Goal: Task Accomplishment & Management: Manage account settings

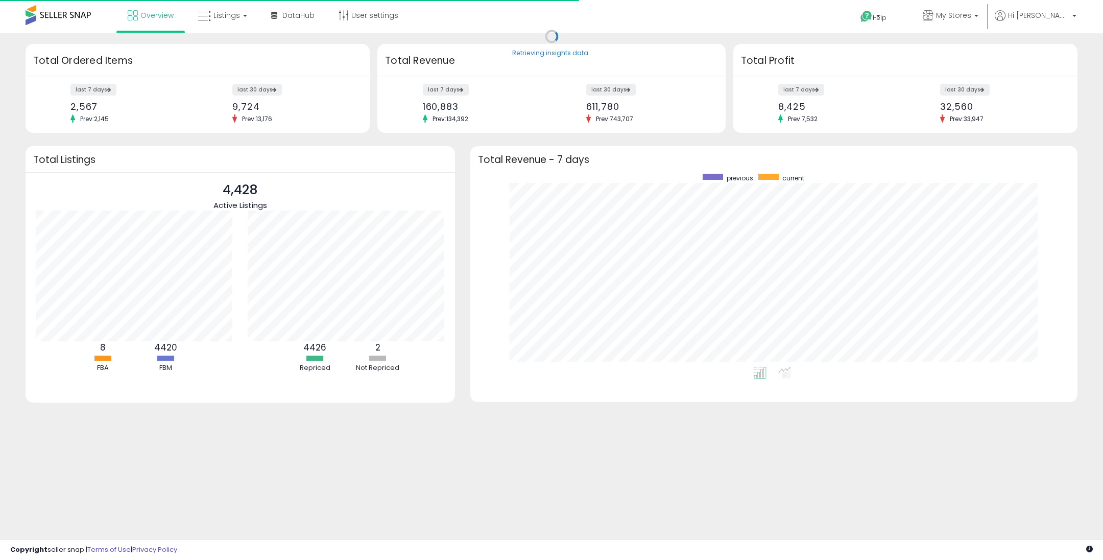
scroll to position [193, 587]
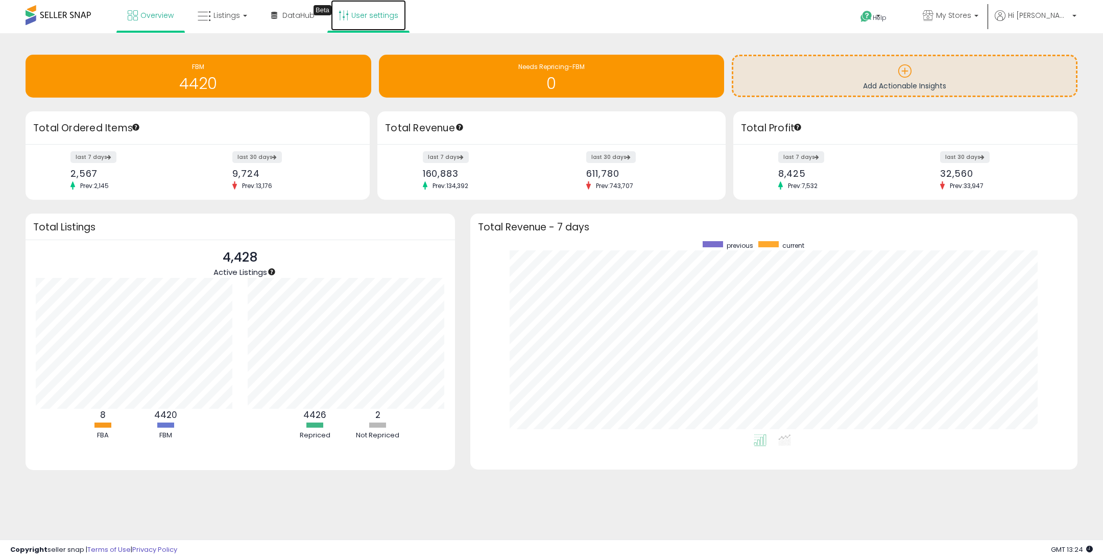
click at [371, 14] on link "User settings" at bounding box center [368, 15] width 75 height 31
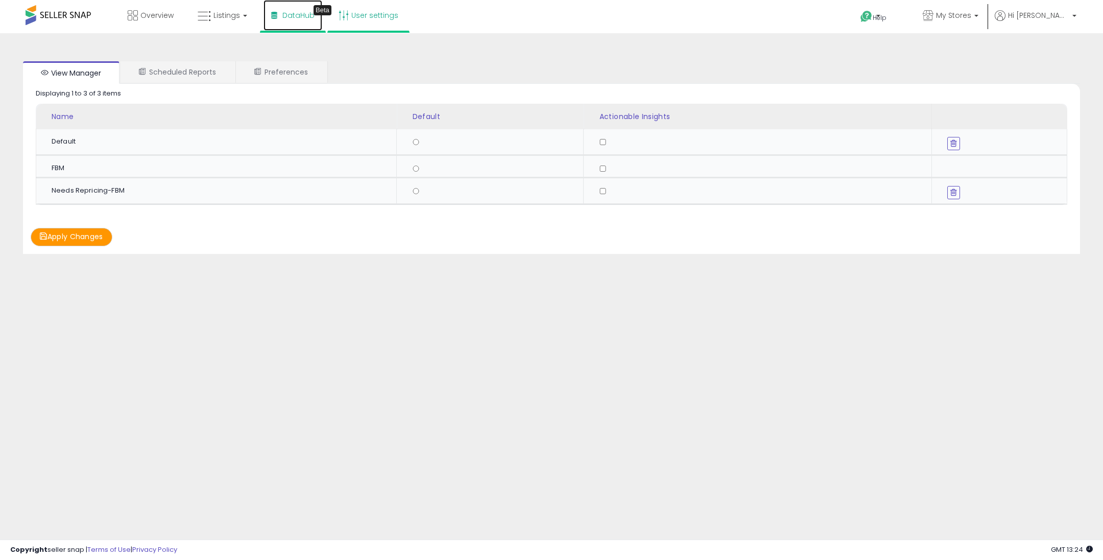
click at [295, 22] on link "DataHub Beta" at bounding box center [293, 15] width 59 height 31
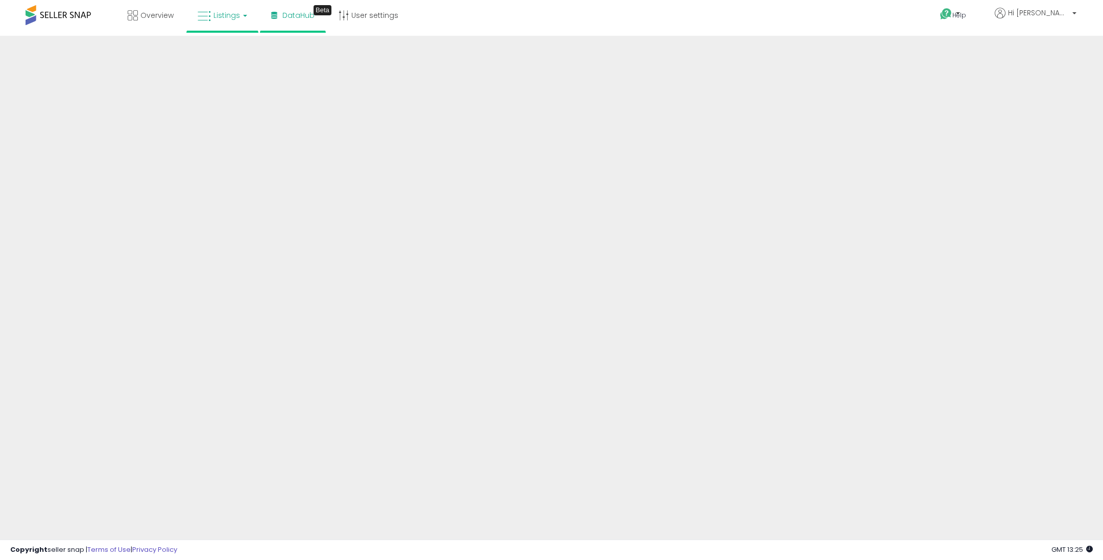
click at [221, 8] on link "Listings" at bounding box center [222, 15] width 65 height 31
click at [226, 49] on icon at bounding box center [230, 50] width 44 height 13
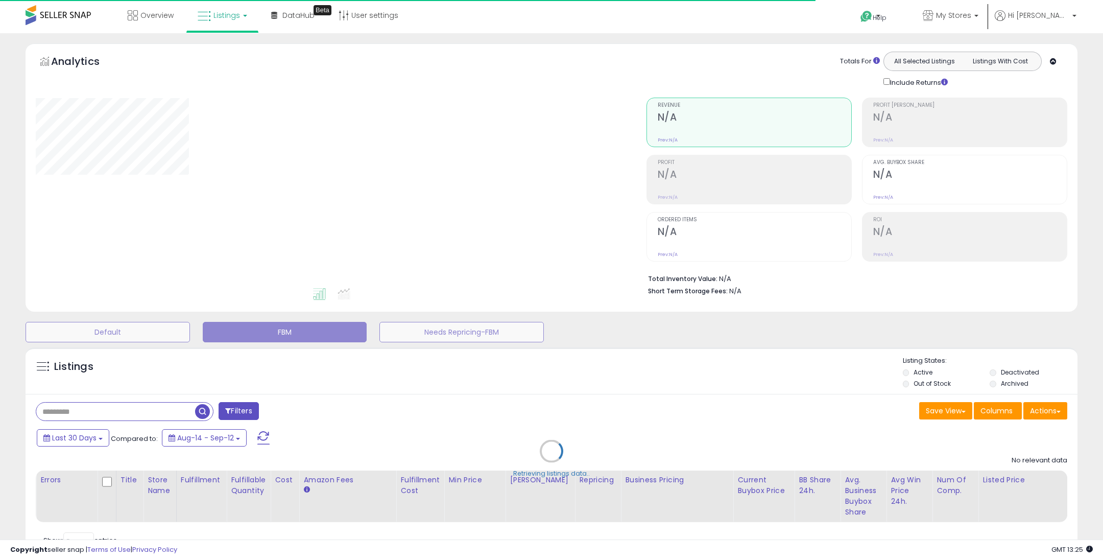
click at [122, 409] on div "Retrieving listings data.." at bounding box center [552, 458] width 1068 height 233
click at [117, 412] on div "Retrieving listings data.." at bounding box center [552, 458] width 1068 height 233
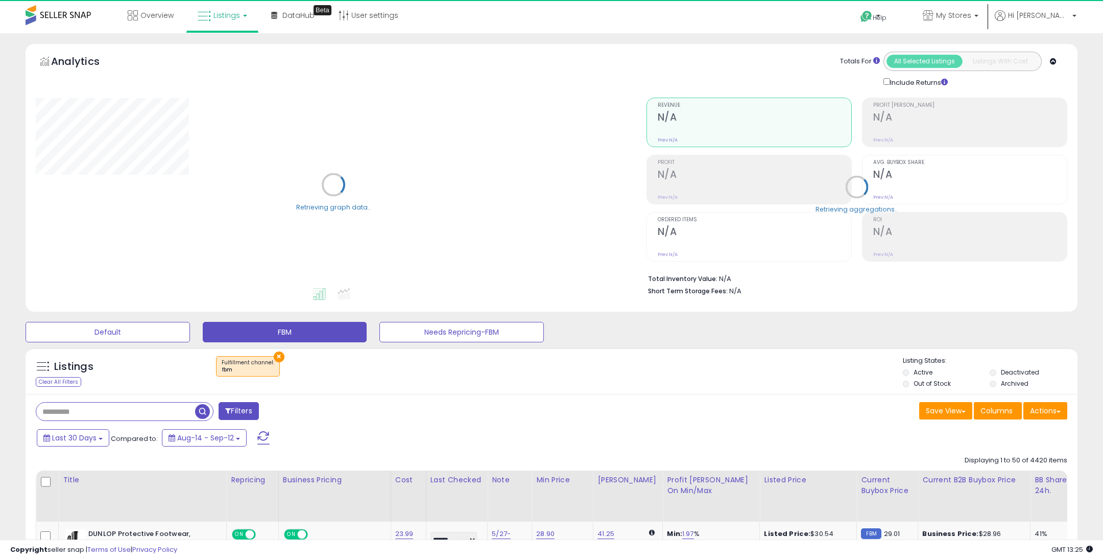
select select "**"
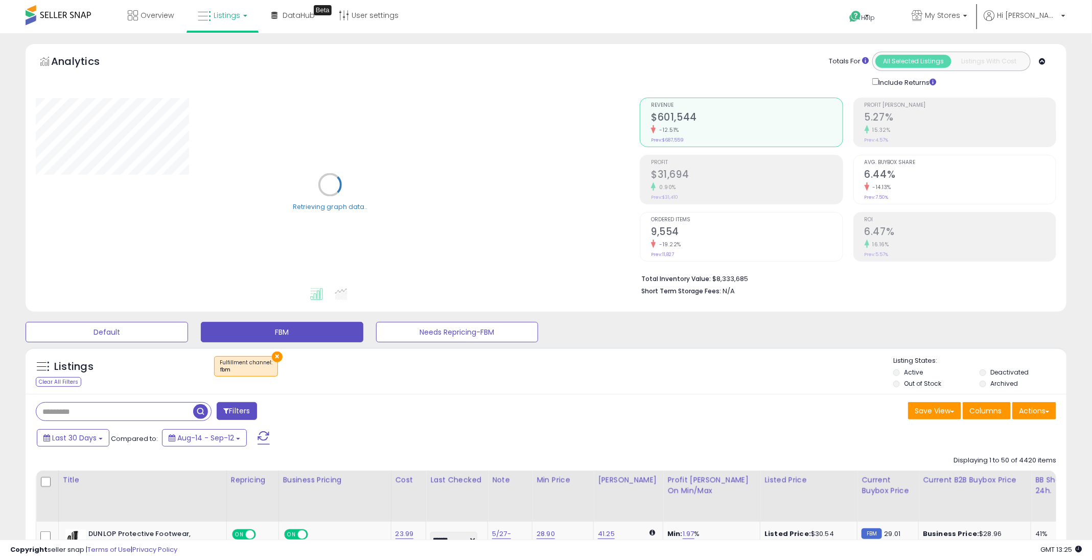
click at [123, 409] on input "text" at bounding box center [114, 412] width 157 height 18
paste input "**********"
type input "**********"
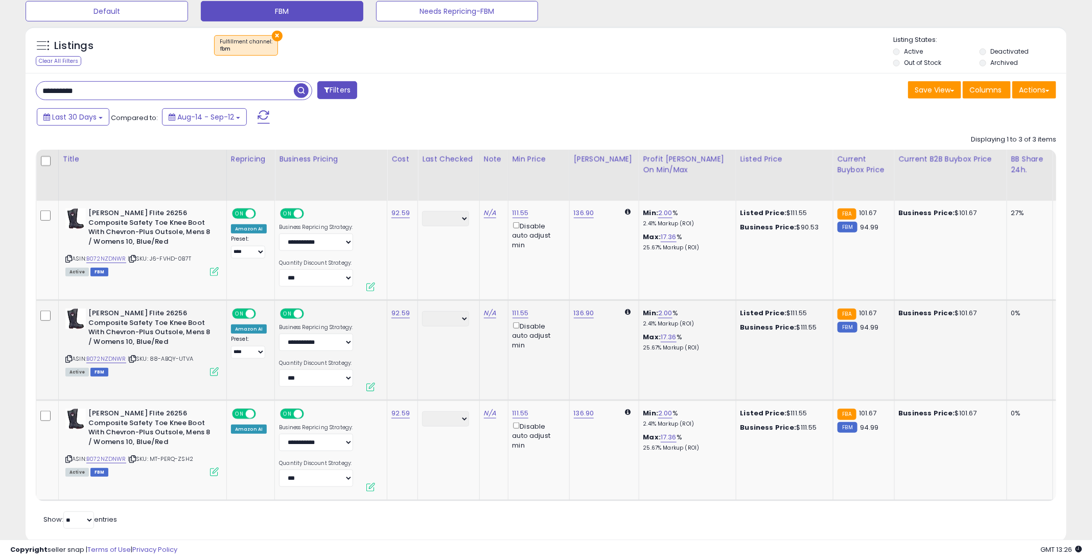
scroll to position [355, 0]
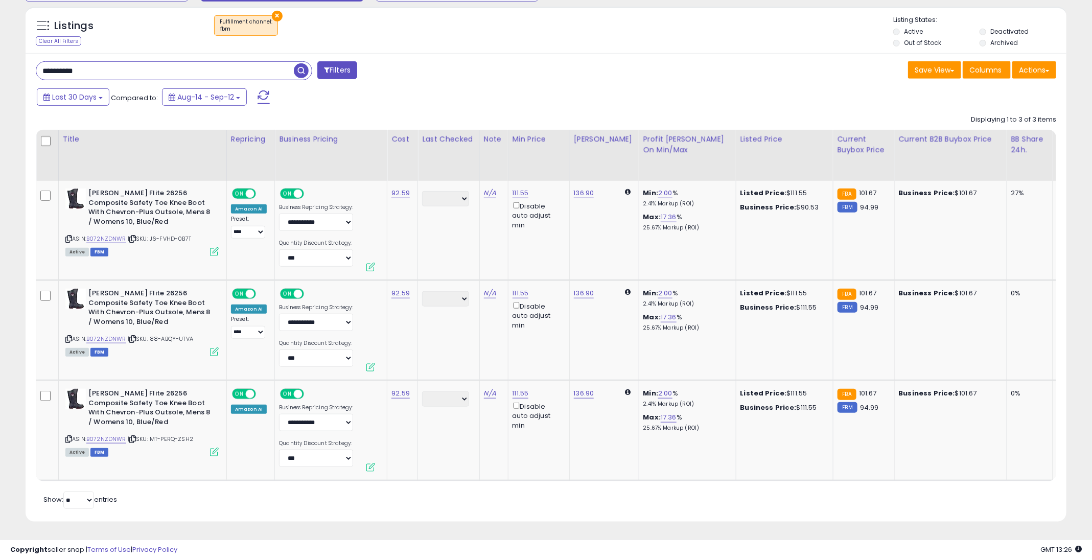
click at [604, 492] on div "Retrieving listings data.. Displaying 1 to 3 of 3 items Title Repricing" at bounding box center [546, 310] width 1020 height 401
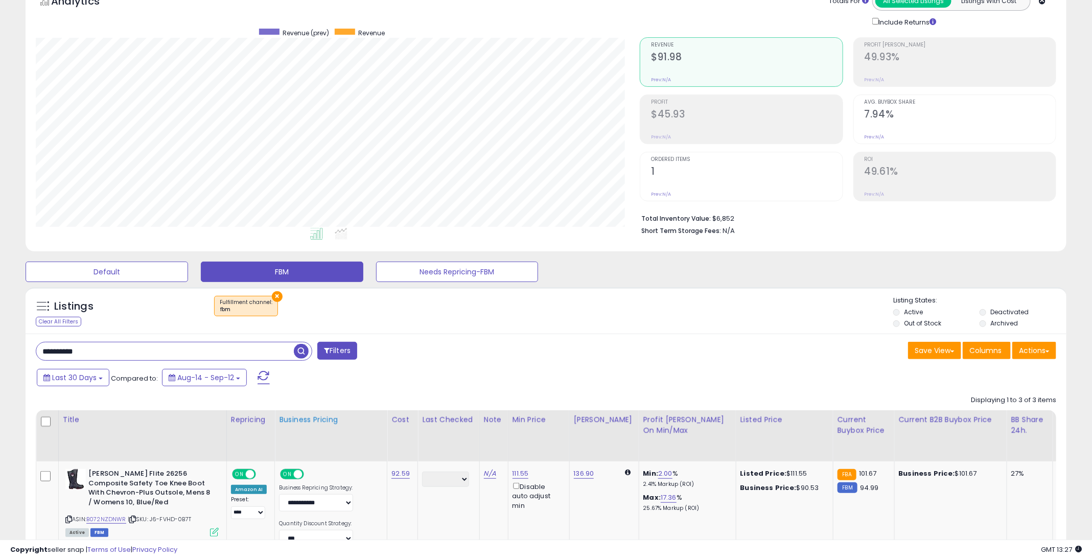
scroll to position [0, 0]
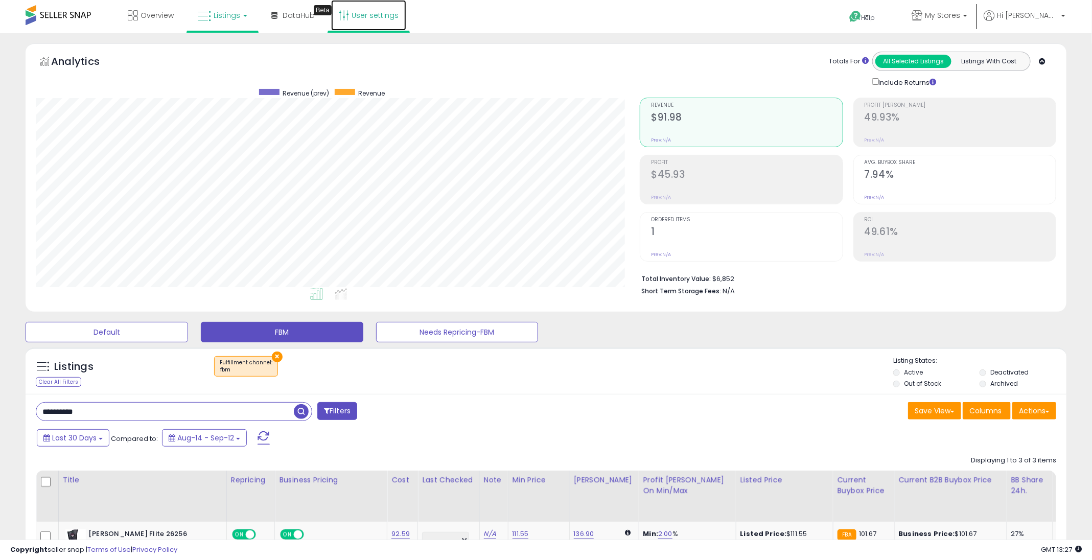
click at [384, 19] on link "User settings" at bounding box center [368, 15] width 75 height 31
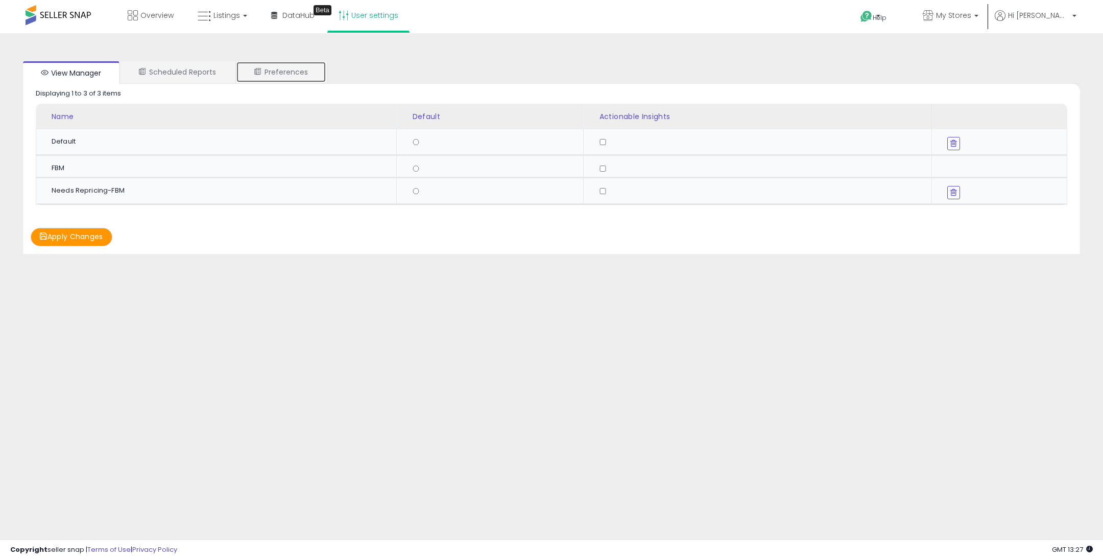
click at [302, 68] on link "Preferences" at bounding box center [281, 71] width 90 height 21
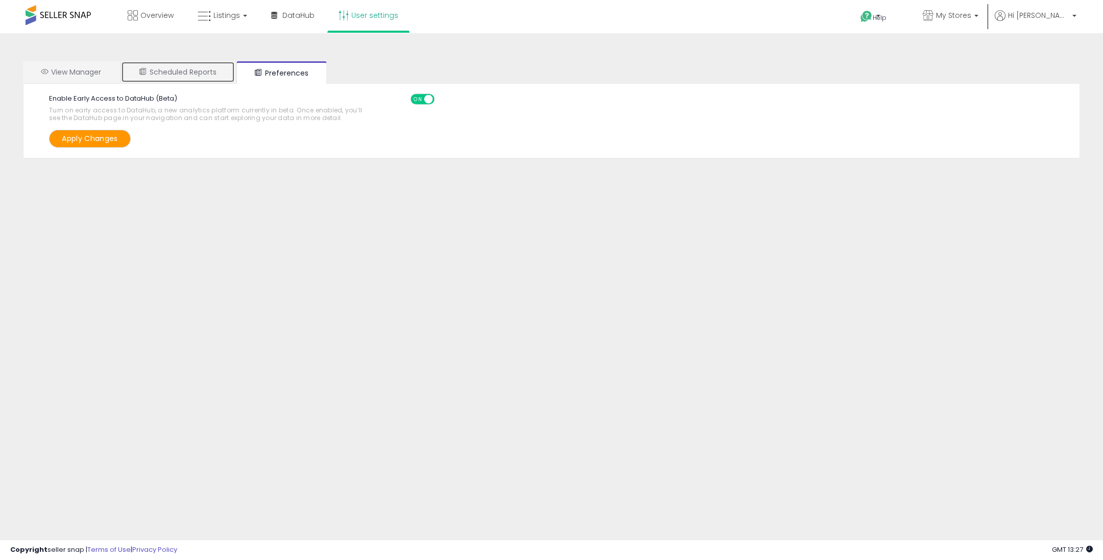
click at [200, 69] on link "Scheduled Reports" at bounding box center [178, 71] width 114 height 21
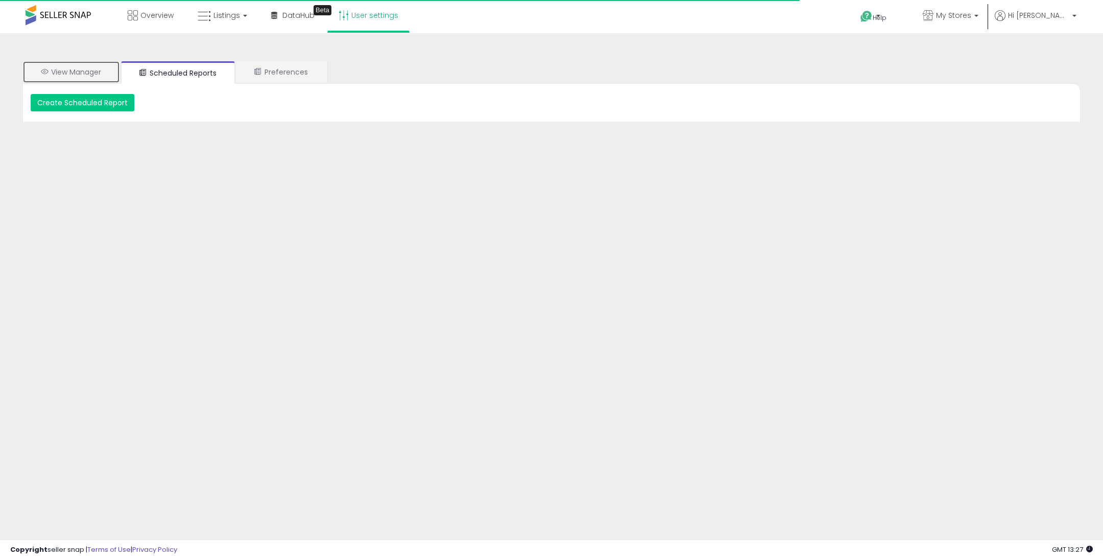
click at [86, 70] on link "View Manager" at bounding box center [71, 71] width 97 height 21
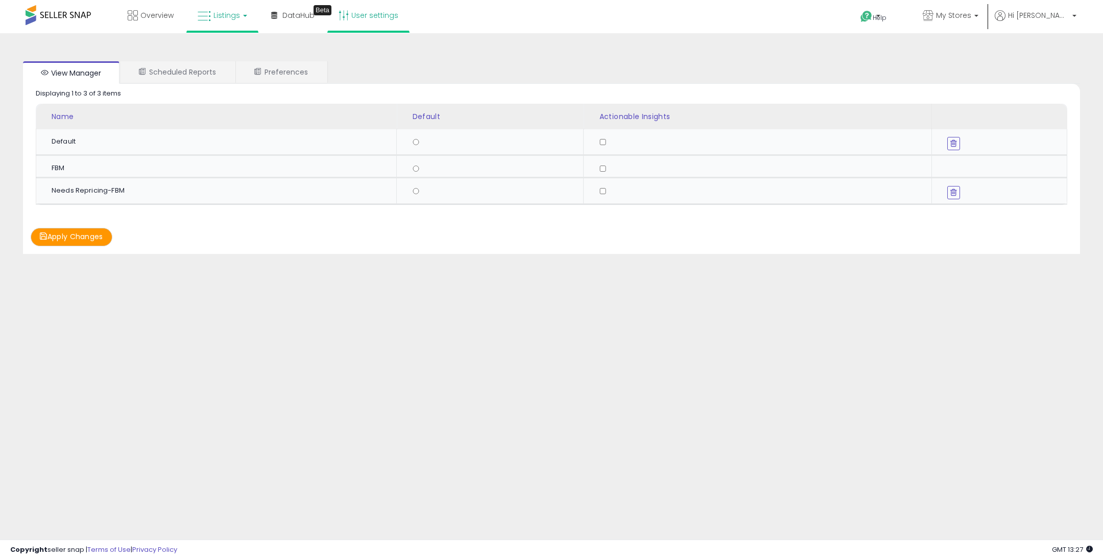
click at [214, 20] on span "Listings" at bounding box center [227, 15] width 27 height 10
click at [227, 16] on span "Listings" at bounding box center [227, 15] width 27 height 10
click at [292, 20] on link "DataHub Beta" at bounding box center [293, 15] width 59 height 31
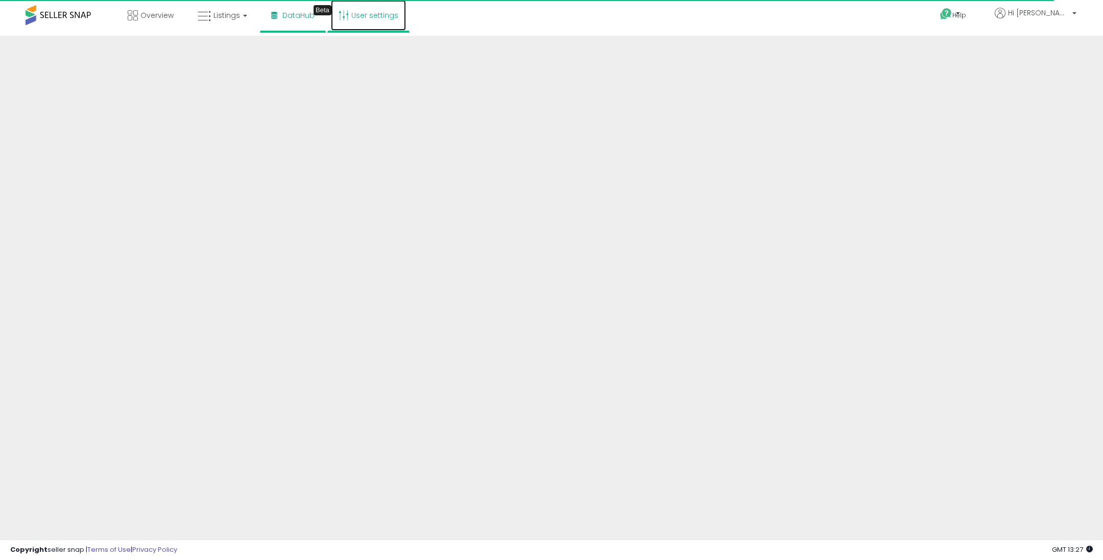
click at [344, 16] on icon at bounding box center [344, 15] width 10 height 10
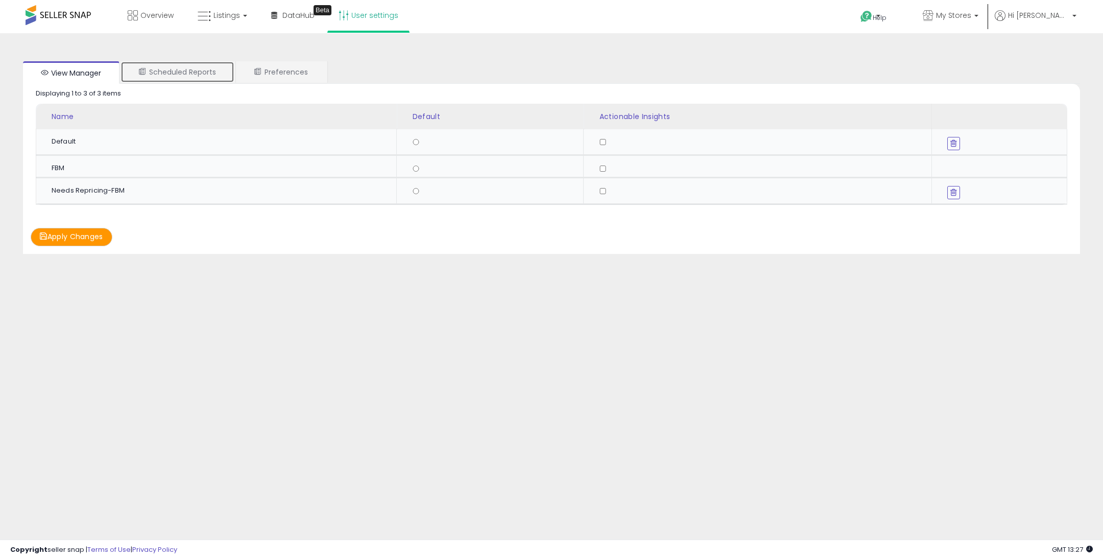
click at [192, 63] on link "Scheduled Reports" at bounding box center [178, 71] width 114 height 21
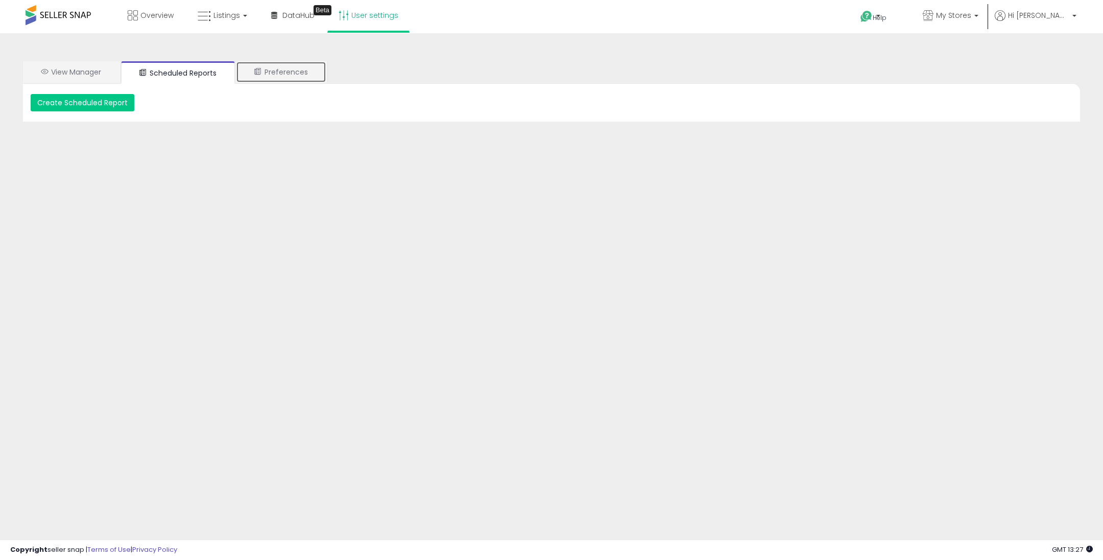
click at [299, 66] on link "Preferences" at bounding box center [281, 71] width 90 height 21
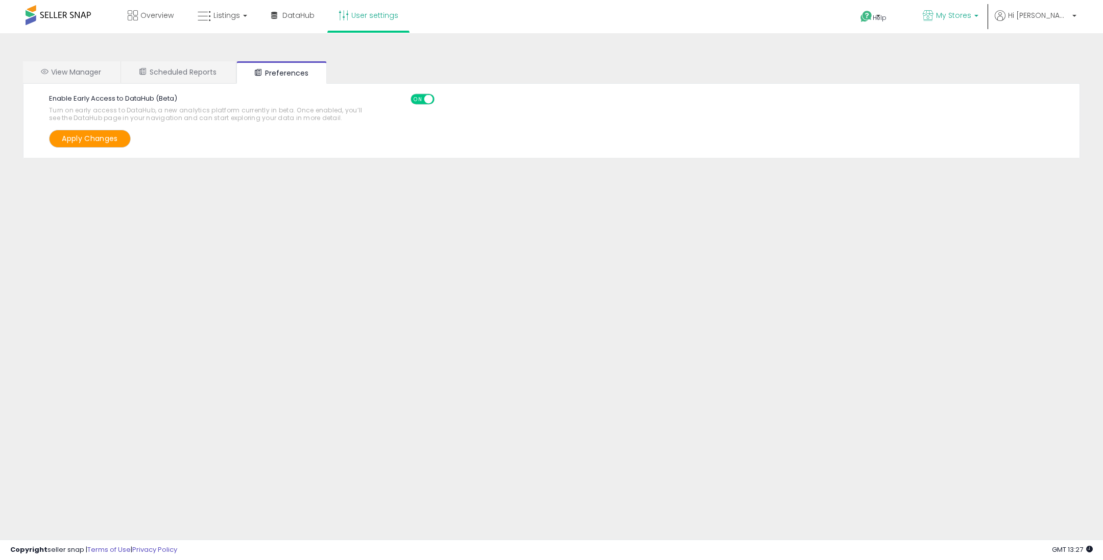
click at [958, 23] on link "My Stores" at bounding box center [950, 16] width 71 height 33
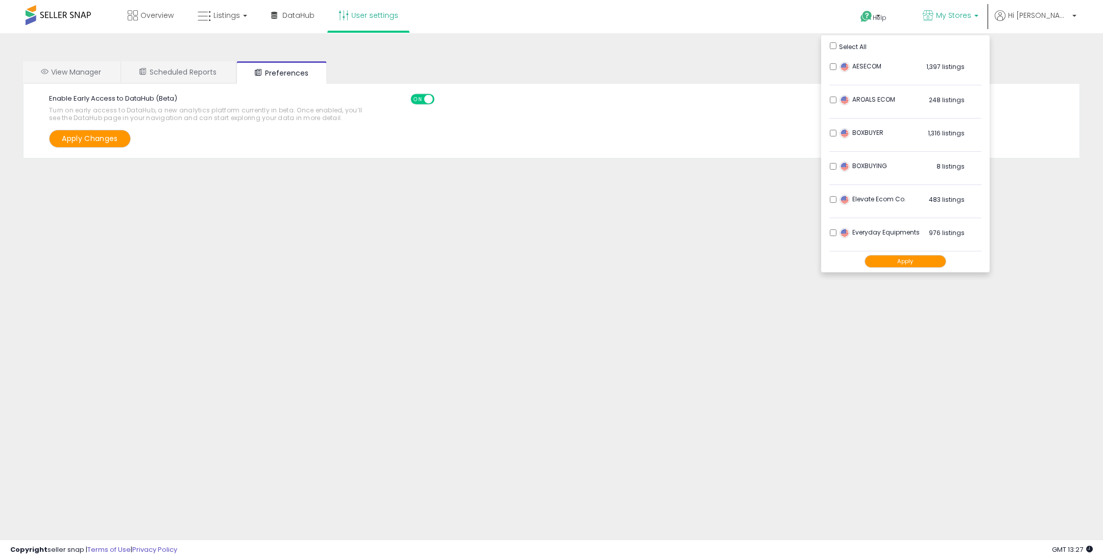
drag, startPoint x: 105, startPoint y: 16, endPoint x: 98, endPoint y: 15, distance: 6.7
click at [99, 15] on div "Overview Listings DataHub" at bounding box center [357, 21] width 730 height 43
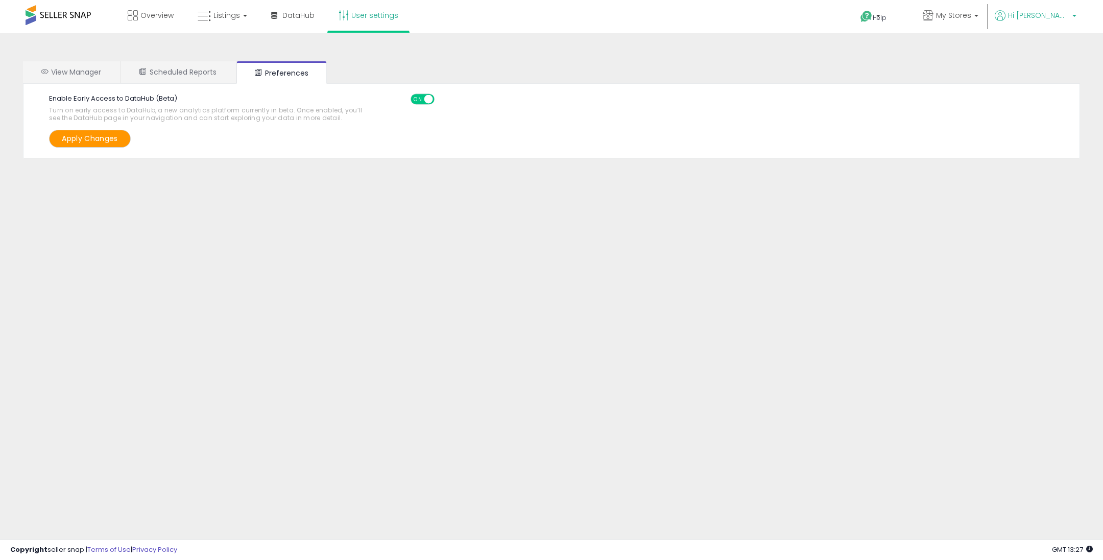
click at [1052, 11] on span "Hi [PERSON_NAME]" at bounding box center [1038, 15] width 61 height 10
click at [1049, 80] on link "Profile" at bounding box center [1054, 82] width 20 height 10
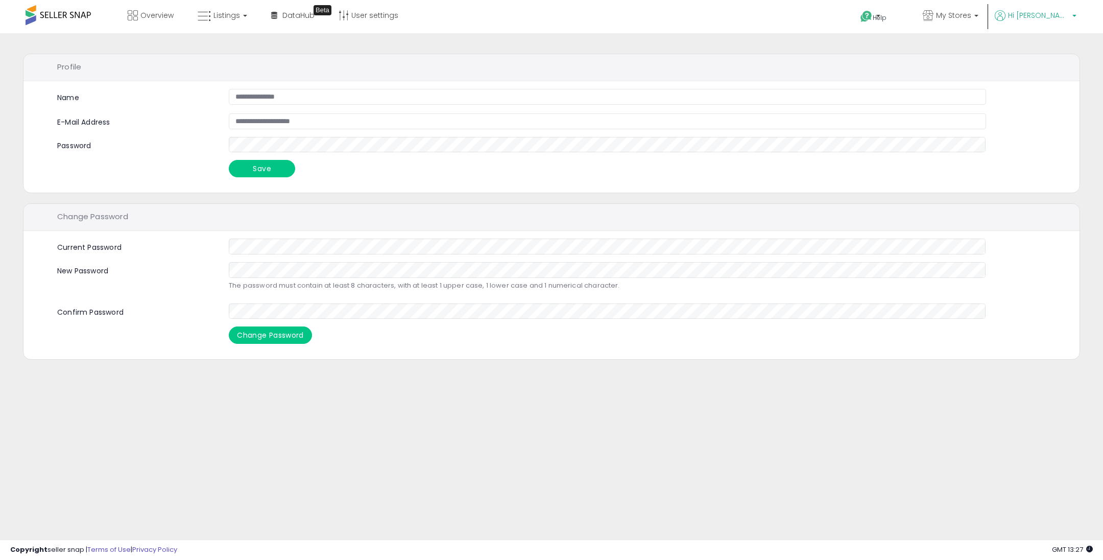
click at [1037, 16] on span "Hi [PERSON_NAME]" at bounding box center [1038, 15] width 61 height 10
click at [1045, 62] on li "Account" at bounding box center [1053, 55] width 42 height 26
click at [1050, 54] on link "Account" at bounding box center [1053, 55] width 27 height 10
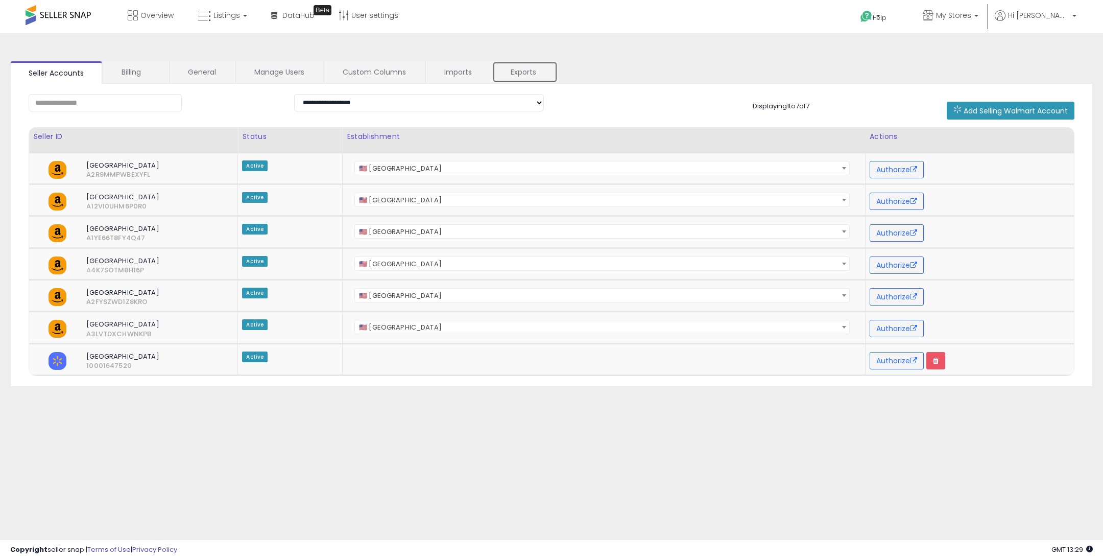
click at [520, 75] on link "Exports" at bounding box center [524, 71] width 65 height 21
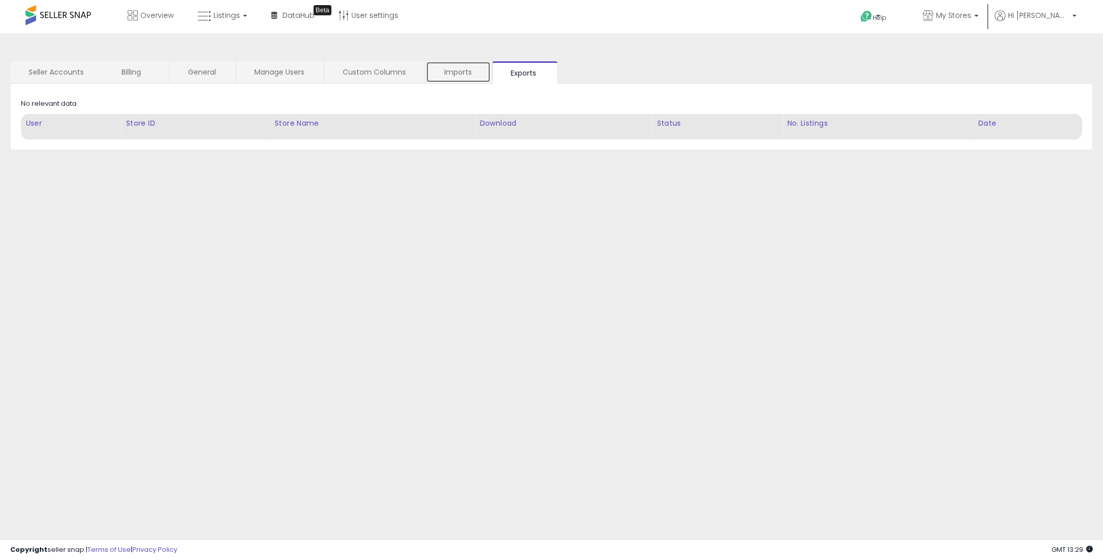
click at [470, 76] on link "Imports" at bounding box center [458, 71] width 65 height 21
